Goal: Register for event/course

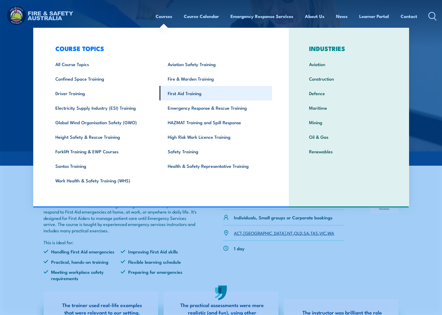
click at [181, 93] on link "First Aid Training" at bounding box center [216, 93] width 113 height 15
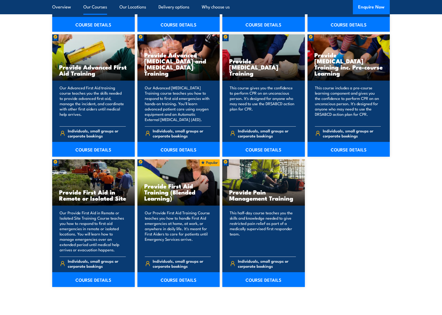
scroll to position [607, 0]
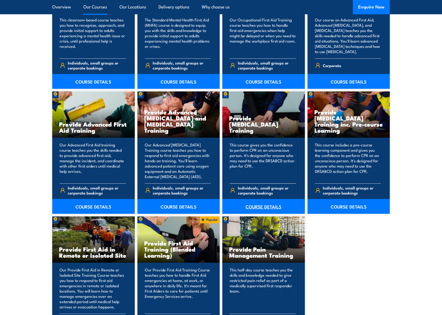
click at [261, 206] on link "COURSE DETAILS" at bounding box center [263, 206] width 83 height 15
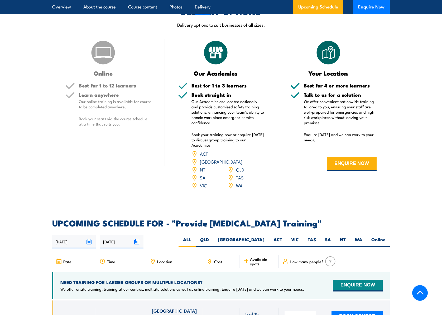
scroll to position [818, 0]
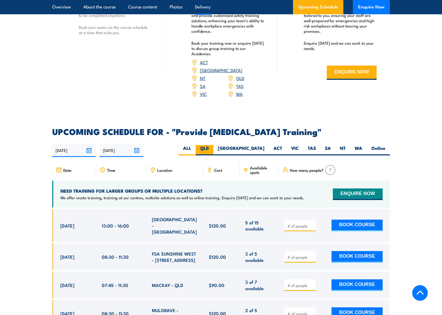
click at [213, 152] on label "QLD" at bounding box center [205, 150] width 18 height 10
click at [212, 148] on input "QLD" at bounding box center [210, 146] width 3 height 3
radio input "true"
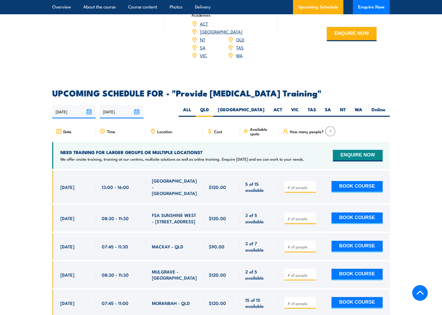
scroll to position [897, 0]
